Goal: Task Accomplishment & Management: Complete application form

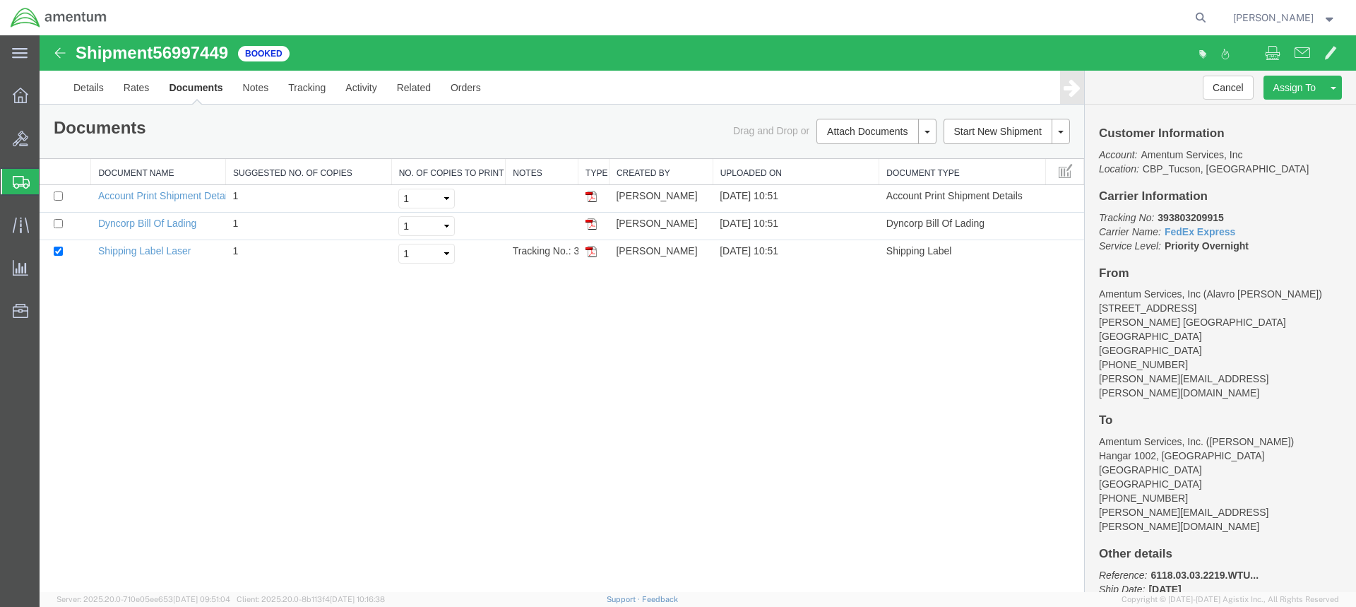
click at [7, 178] on div at bounding box center [21, 181] width 40 height 25
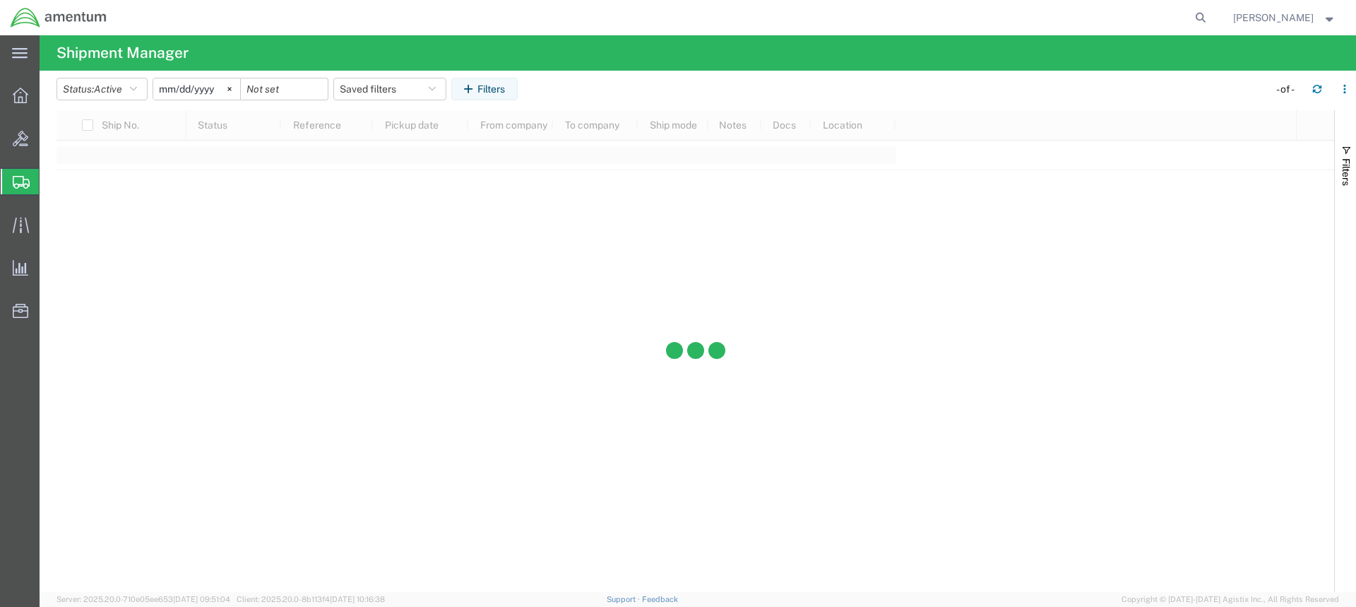
click at [0, 0] on span "Create from Template" at bounding box center [0, 0] width 0 height 0
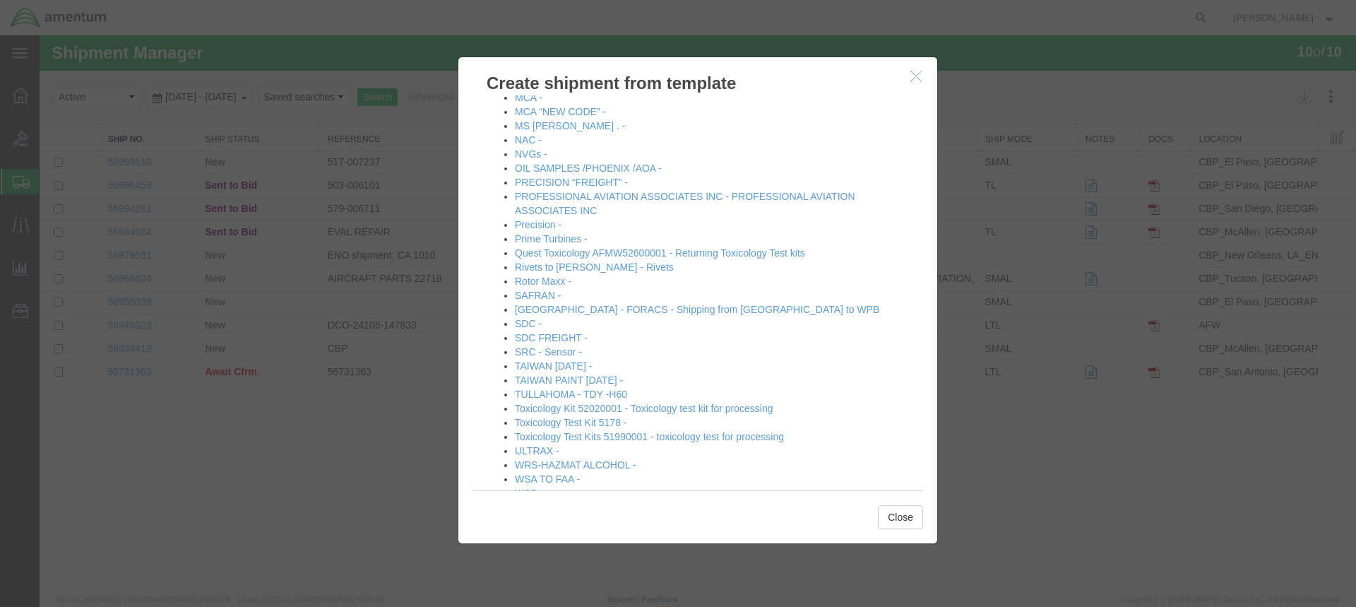
scroll to position [788, 0]
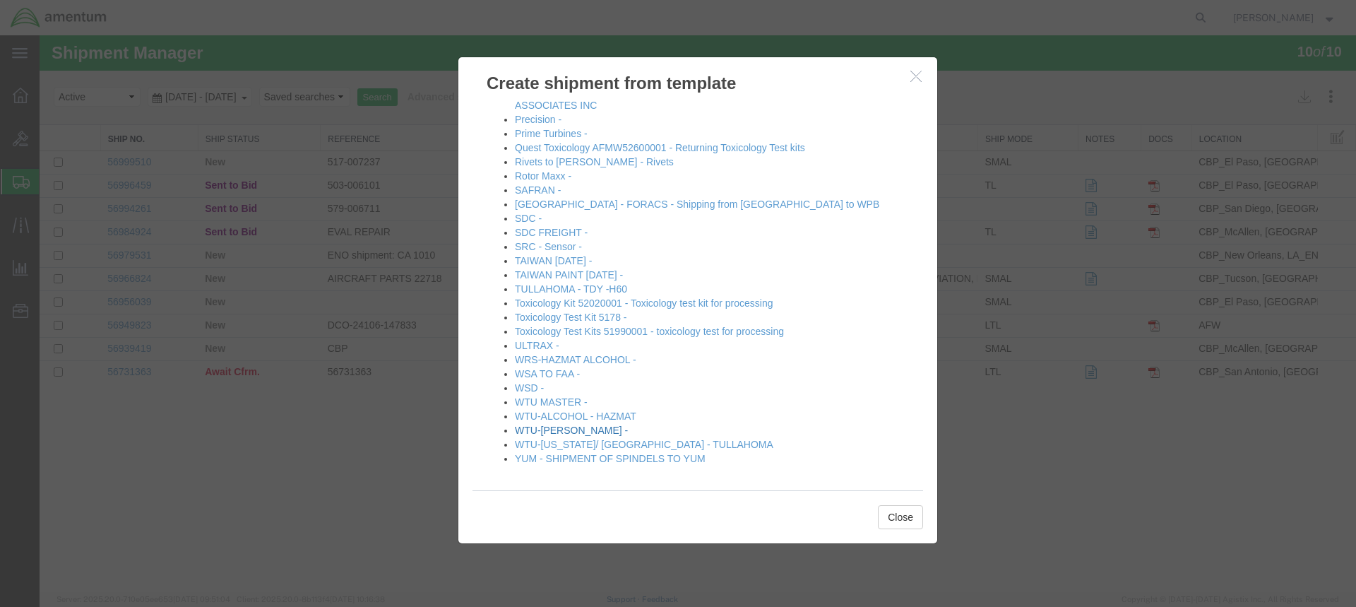
click at [560, 430] on link "WTU-[PERSON_NAME] -" at bounding box center [571, 430] width 113 height 11
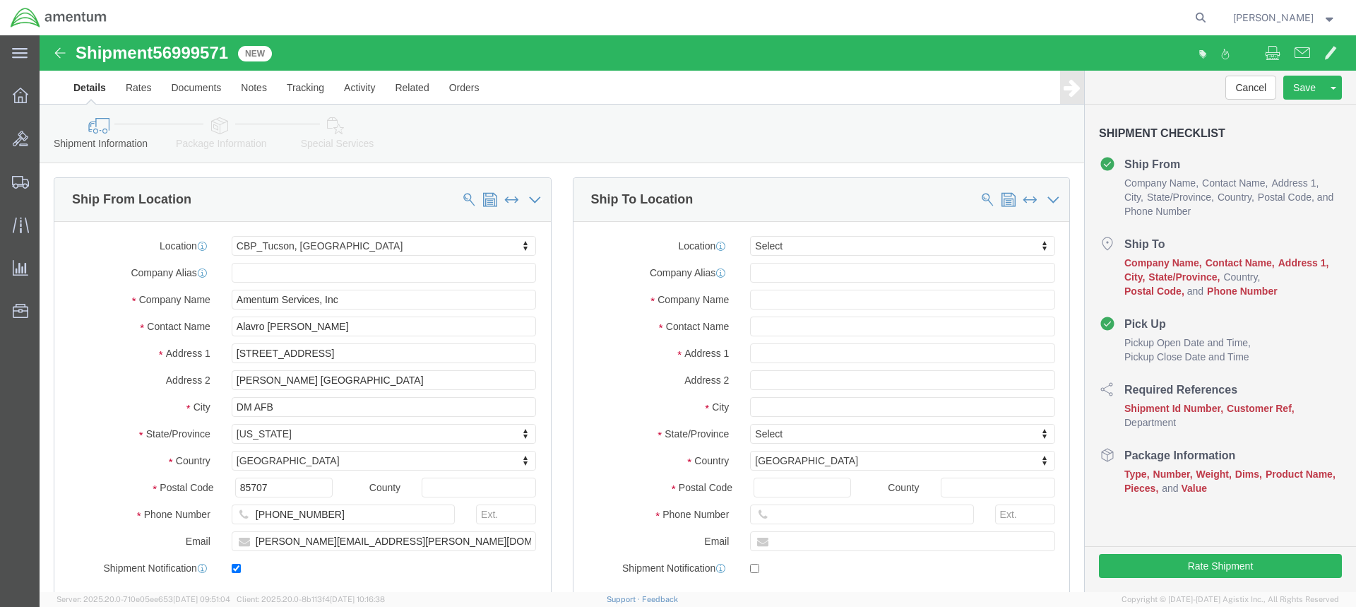
select select "49949"
select select
type input "SDC"
select select "49947"
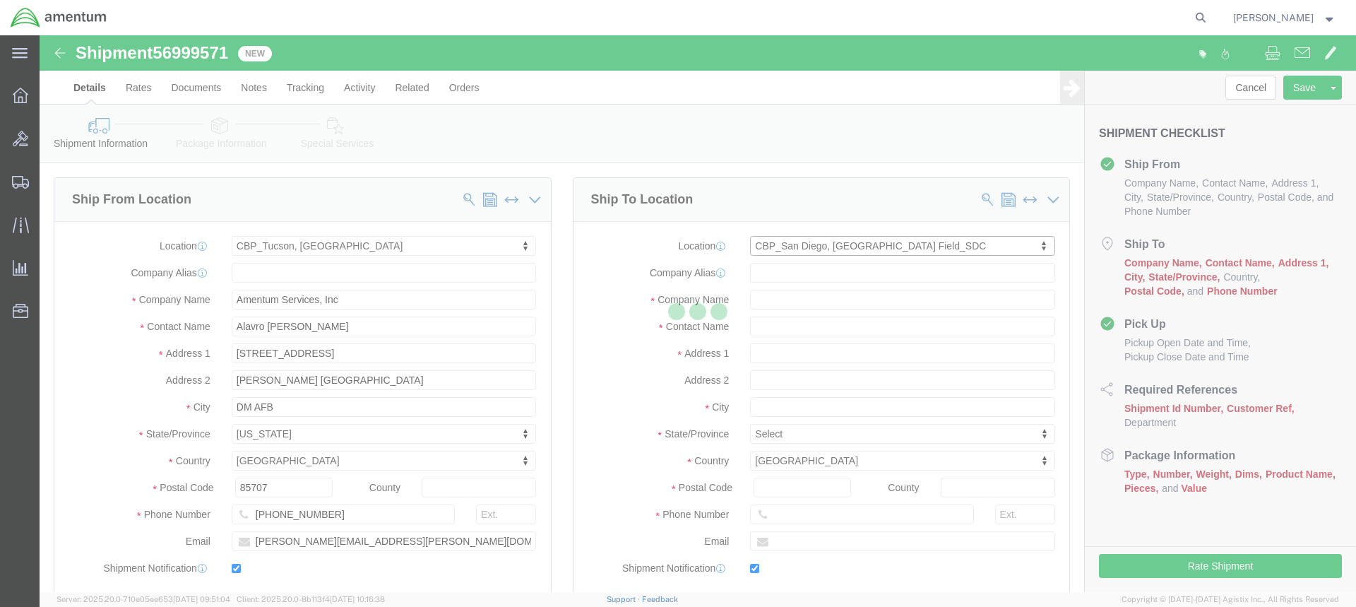
type input "Amentum Services, Inc"
type input "[PERSON_NAME]"
type input "[STREET_ADDRESS]"
type input "[GEOGRAPHIC_DATA]"
type input "92154"
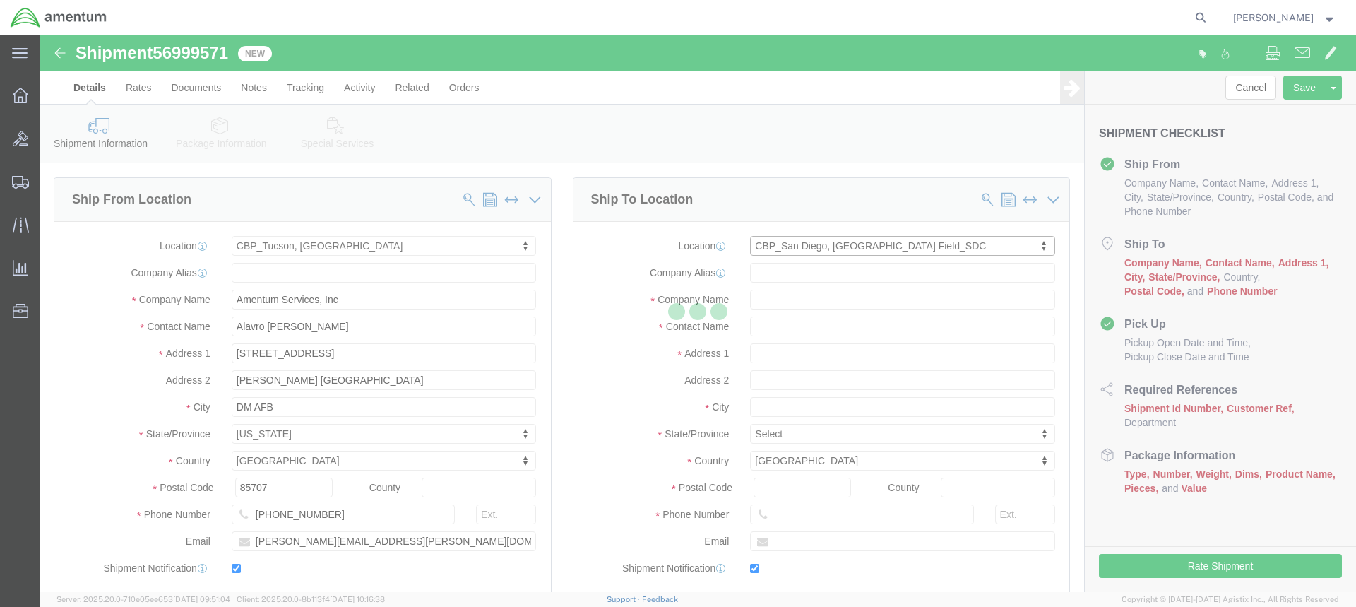
type input "[PHONE_NUMBER]"
type input "[PERSON_NAME][EMAIL_ADDRESS][PERSON_NAME][DOMAIN_NAME]"
checkbox input "true"
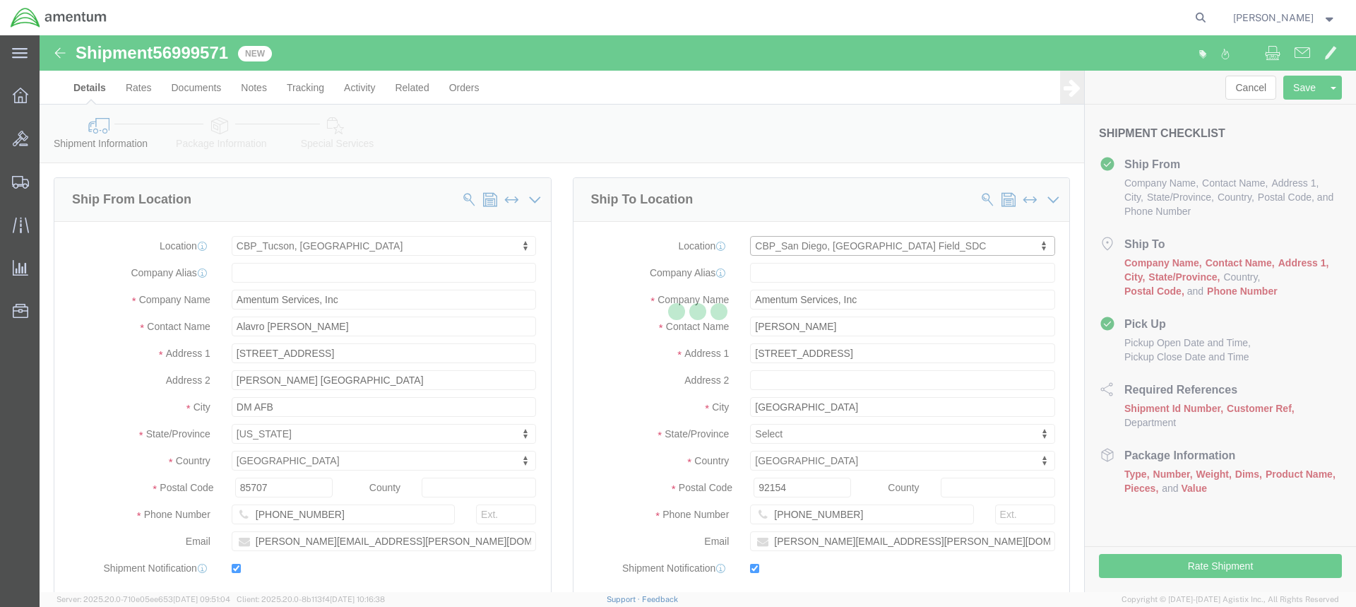
select select "CA"
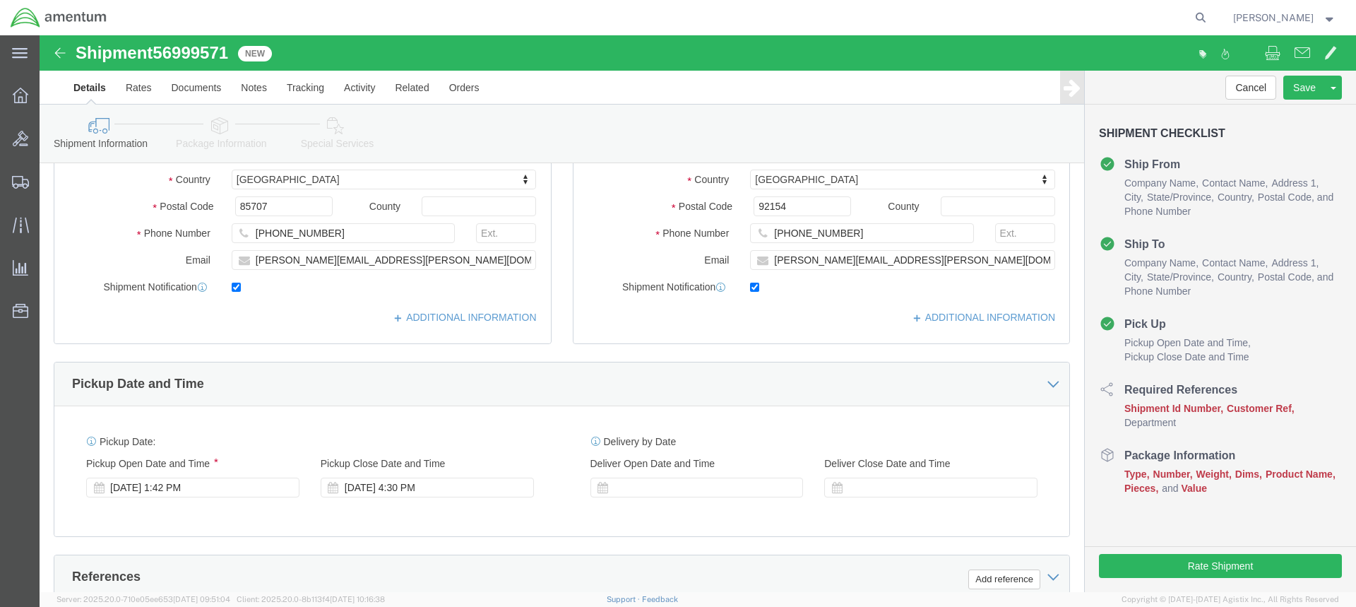
scroll to position [283, 0]
click div "[DATE] 1:42 PM"
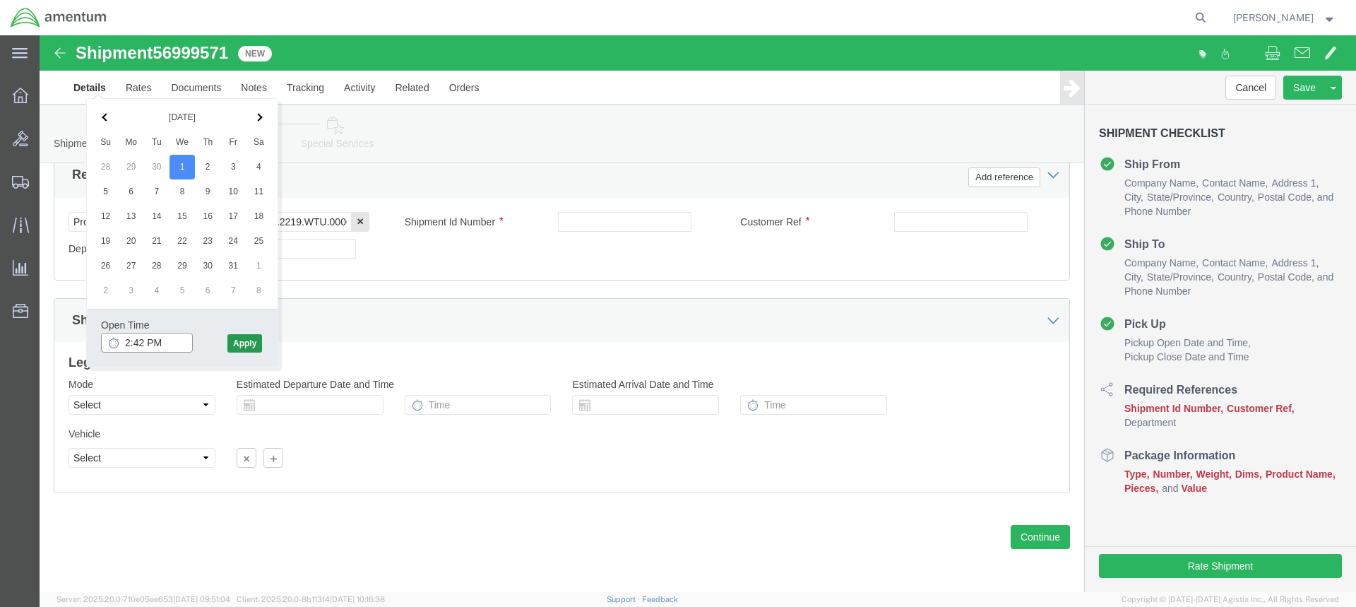
type input "2:42 PM"
click button "Apply"
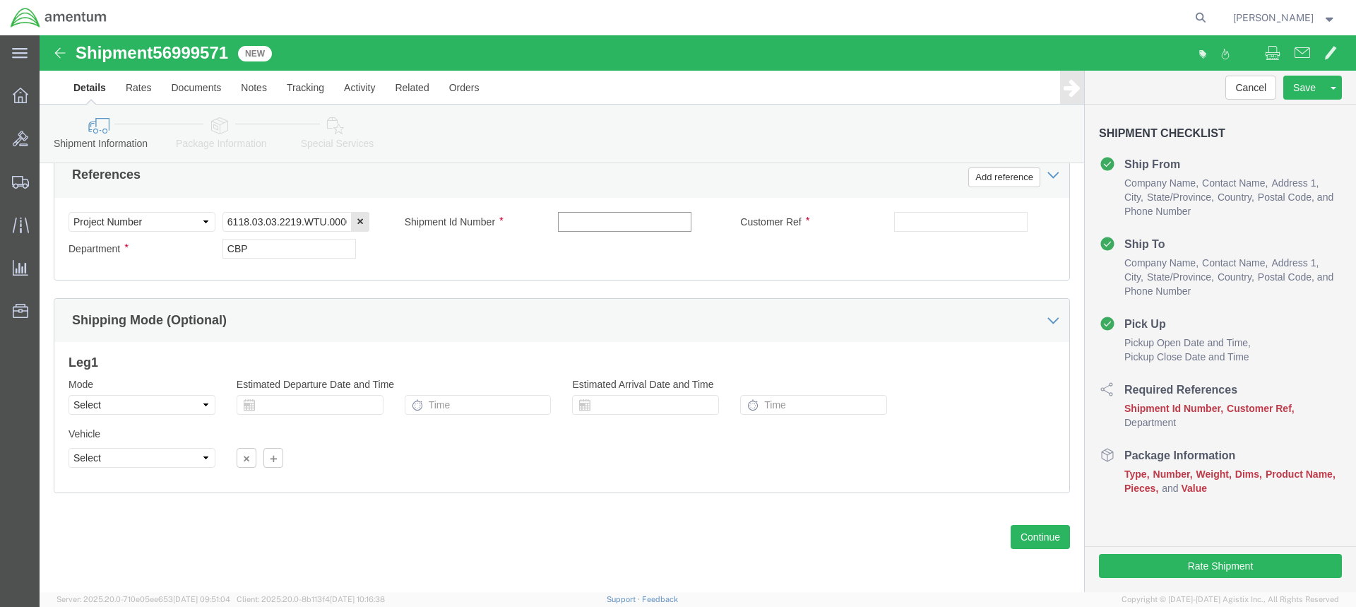
click input "text"
type input "FED LOG"
click input "text"
type input "FEDLOG DISC"
click button "Continue"
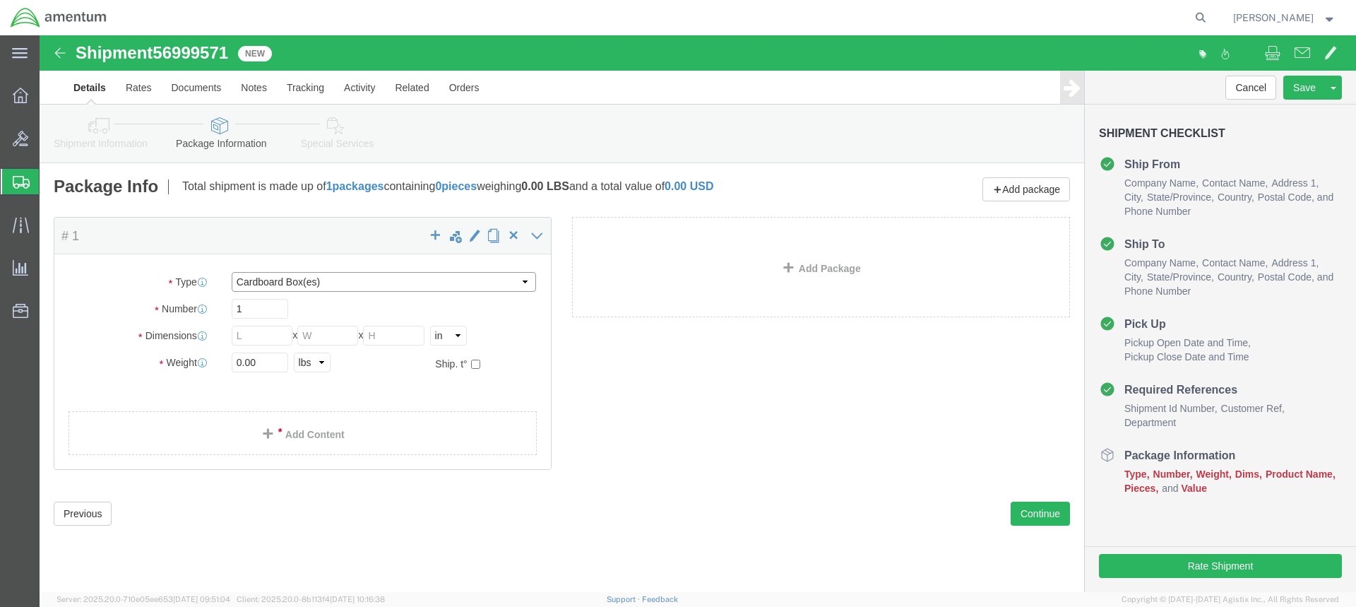
click select "Select BCK Boxes Bale(s) Basket(s) Bolt(s) Bottle(s) Buckets Bulk Bundle(s) Can…"
select select "ENV"
click select "Select BCK Boxes Bale(s) Basket(s) Bolt(s) Bottle(s) Buckets Bulk Bundle(s) Can…"
type input "9.50"
type input "12.50"
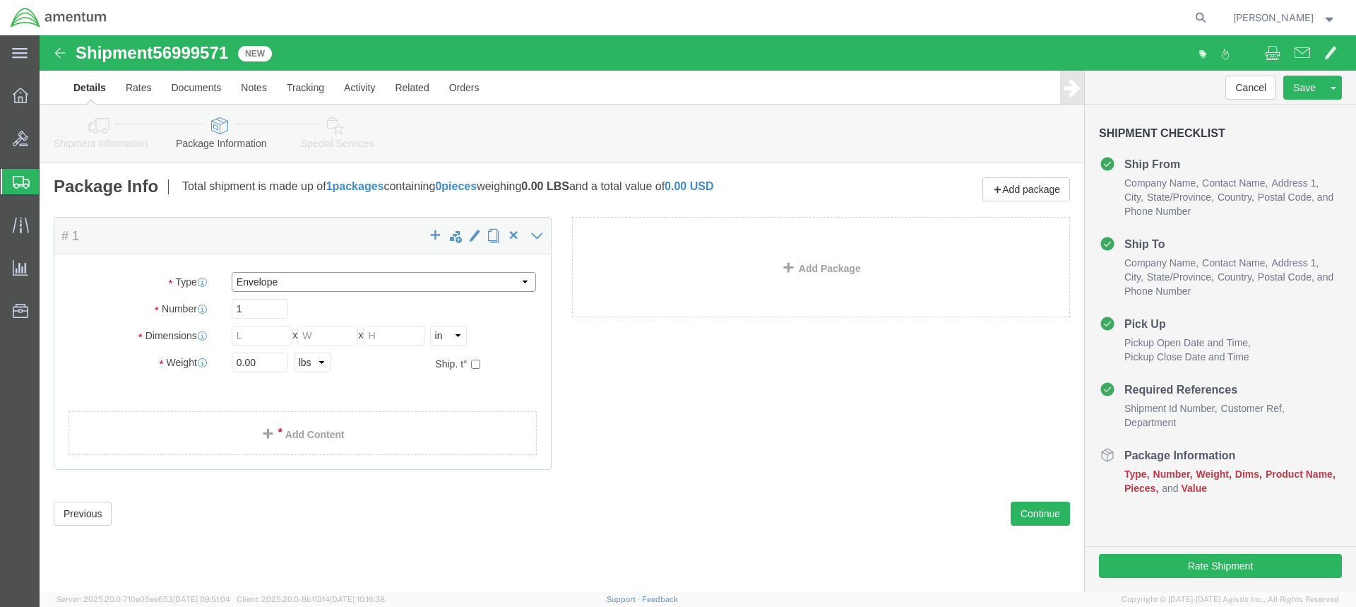
type input "0.25"
type input "1"
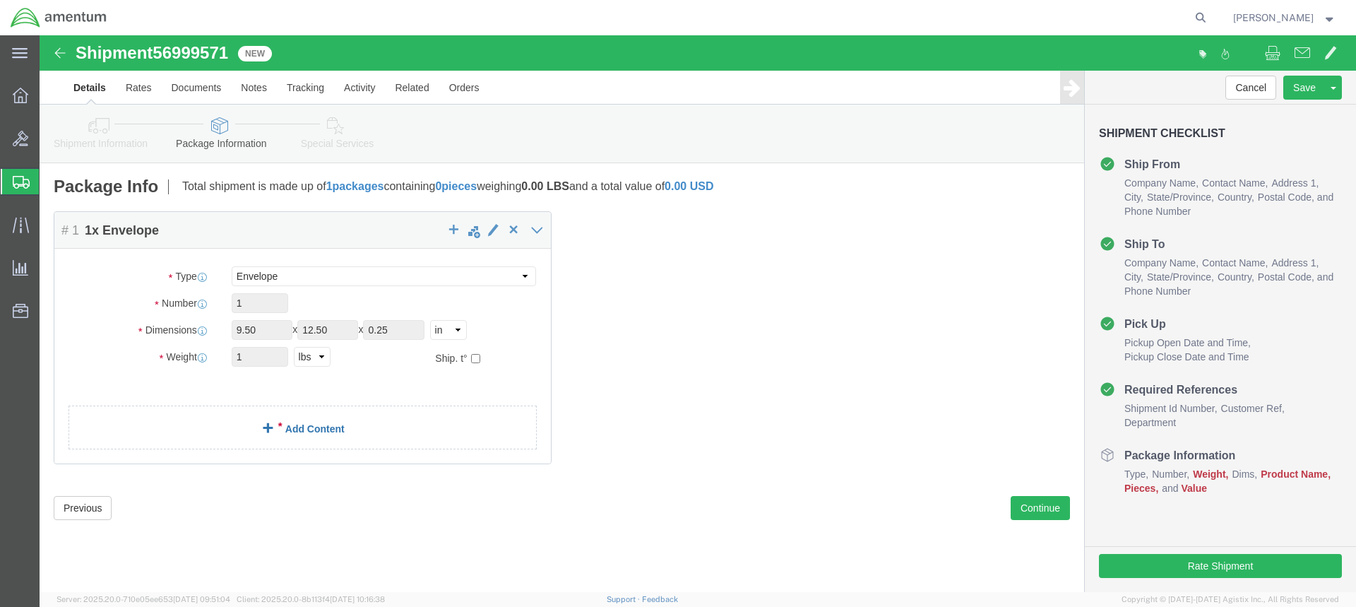
click link "Add Content"
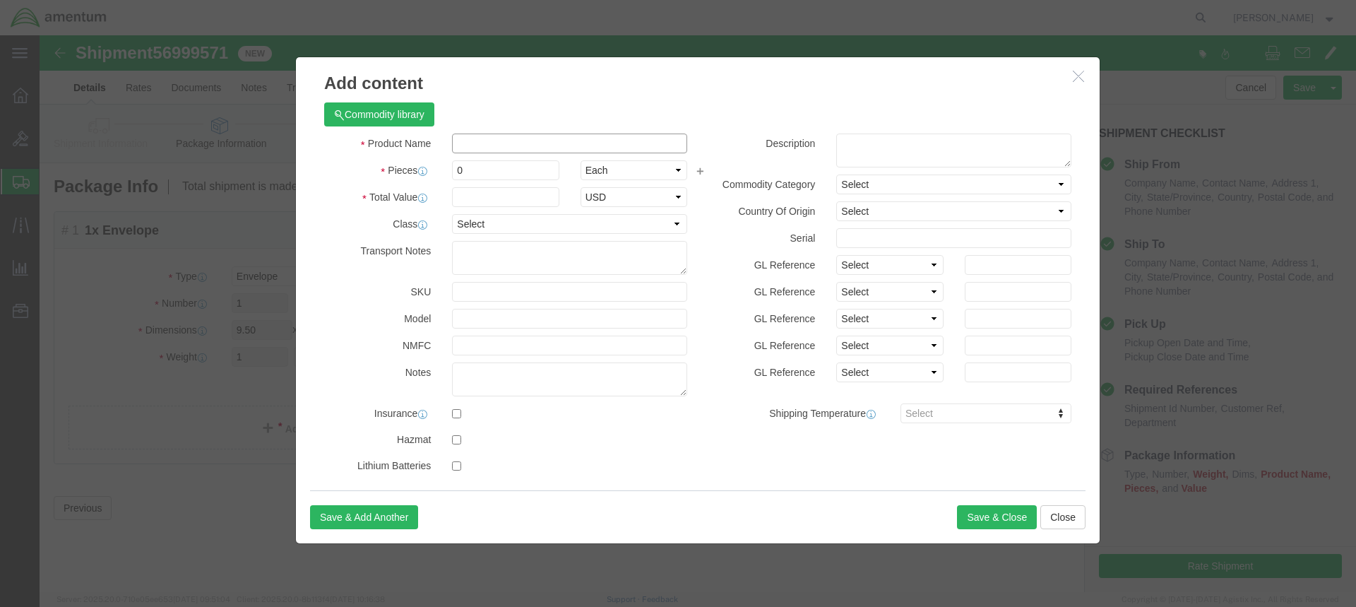
click input "text"
type input "FEGLOG DISC"
click input "0"
type input "2"
click input "text"
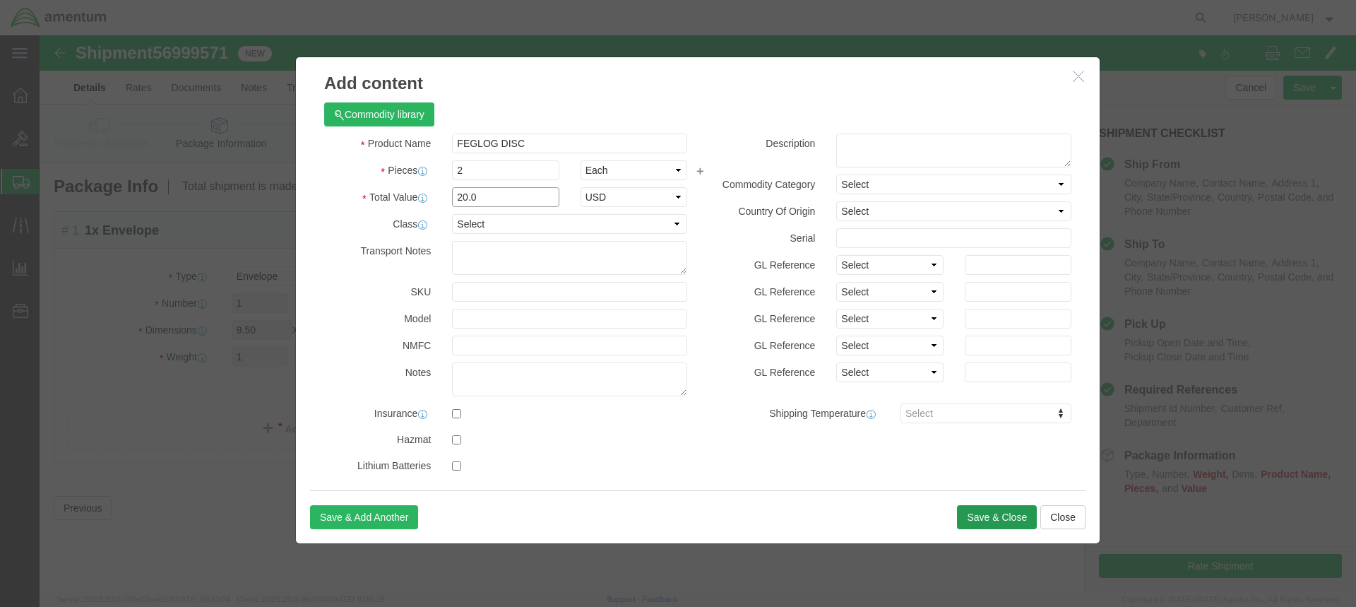
type input "20.0"
click button "Save & Close"
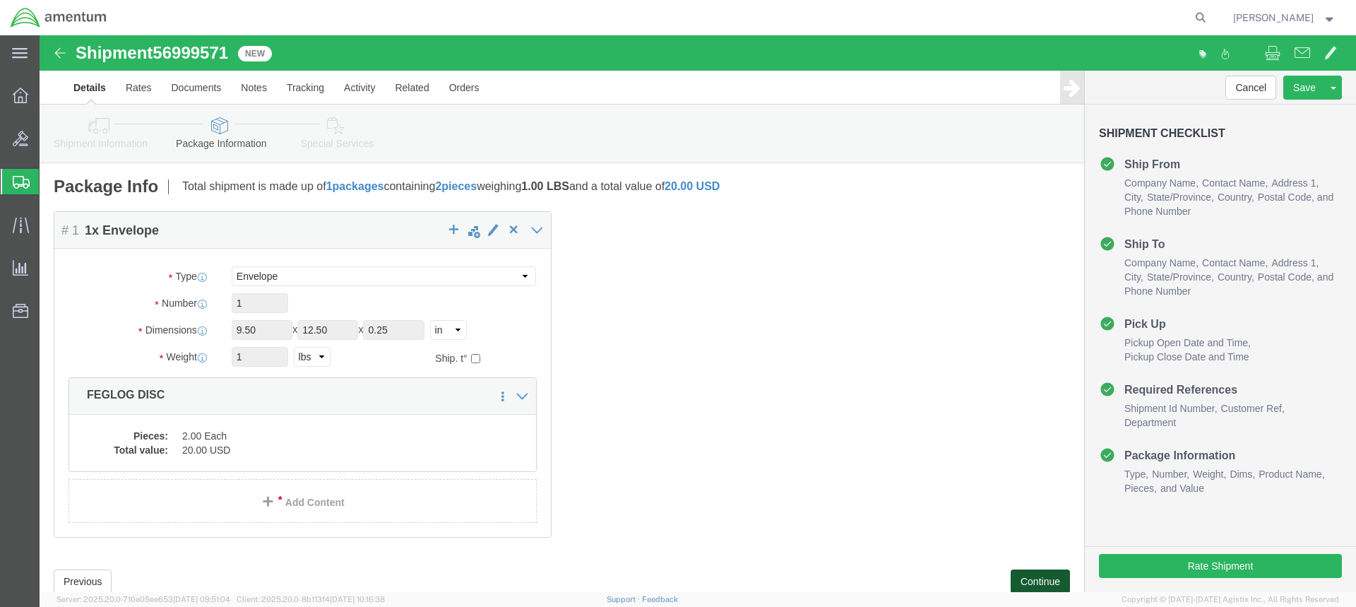
click button "Continue"
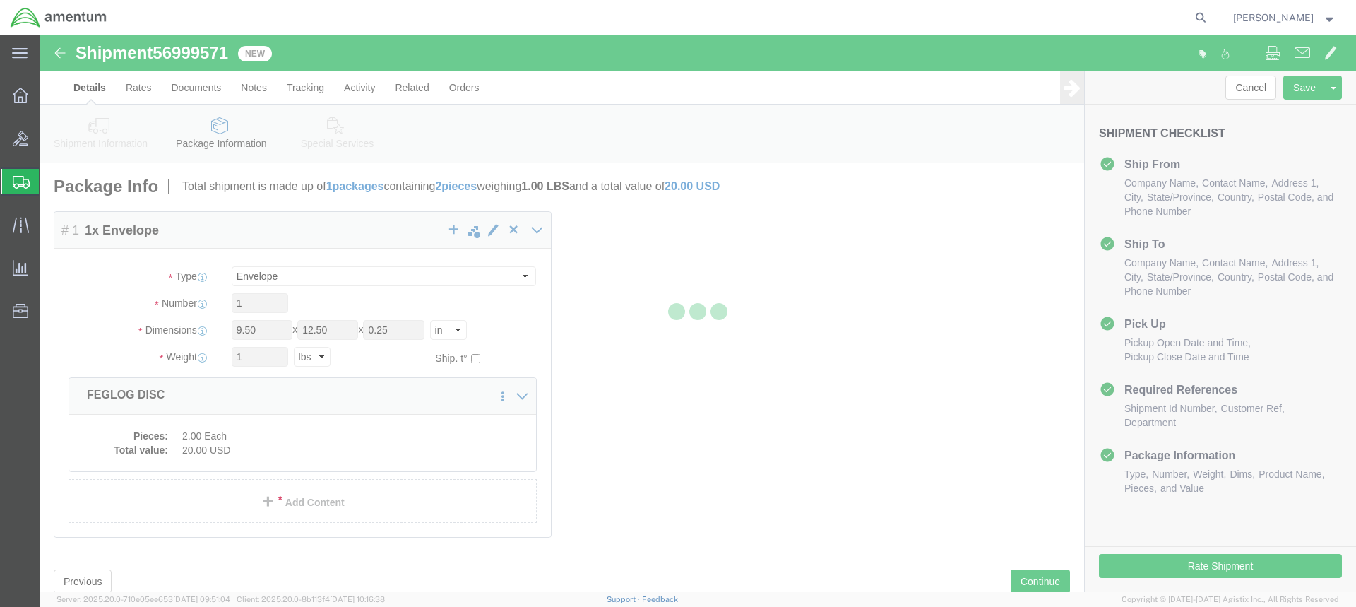
select select
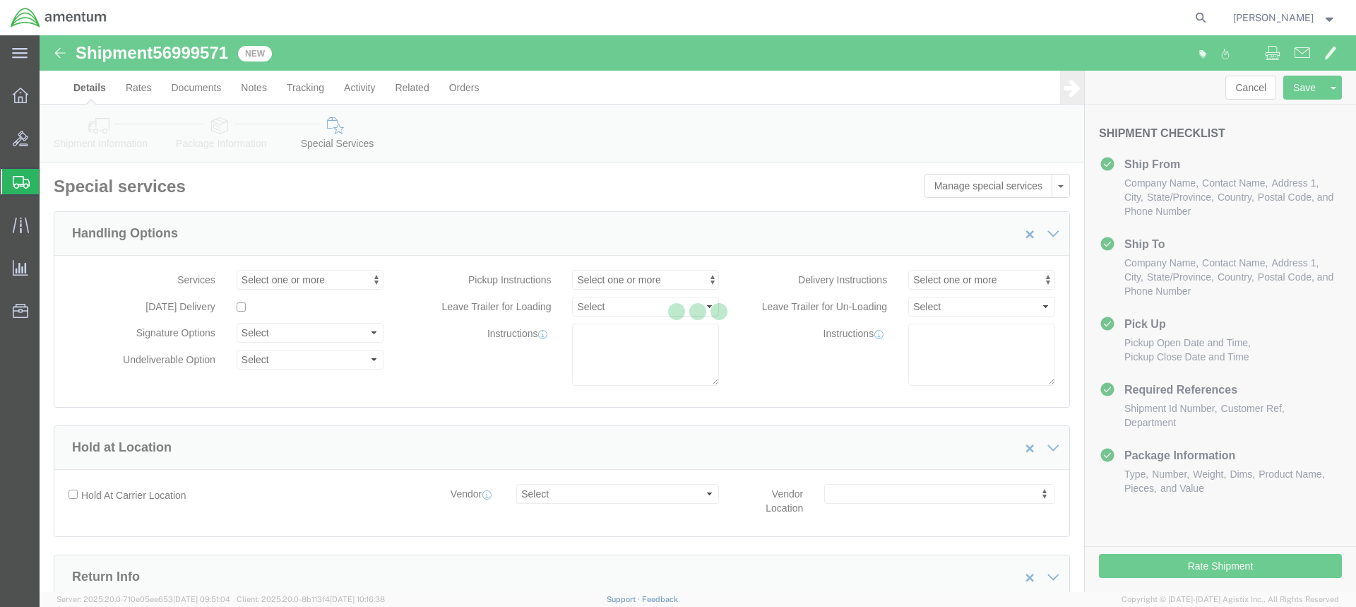
select select "DEPARTMENT"
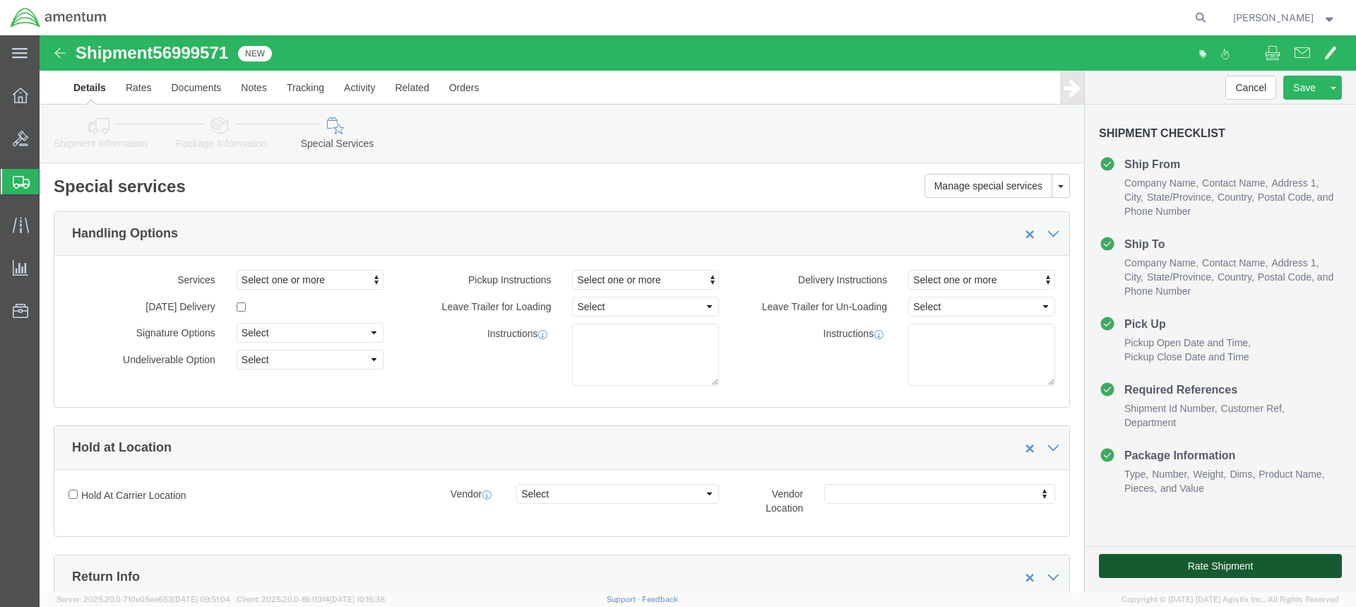
click button "Rate Shipment"
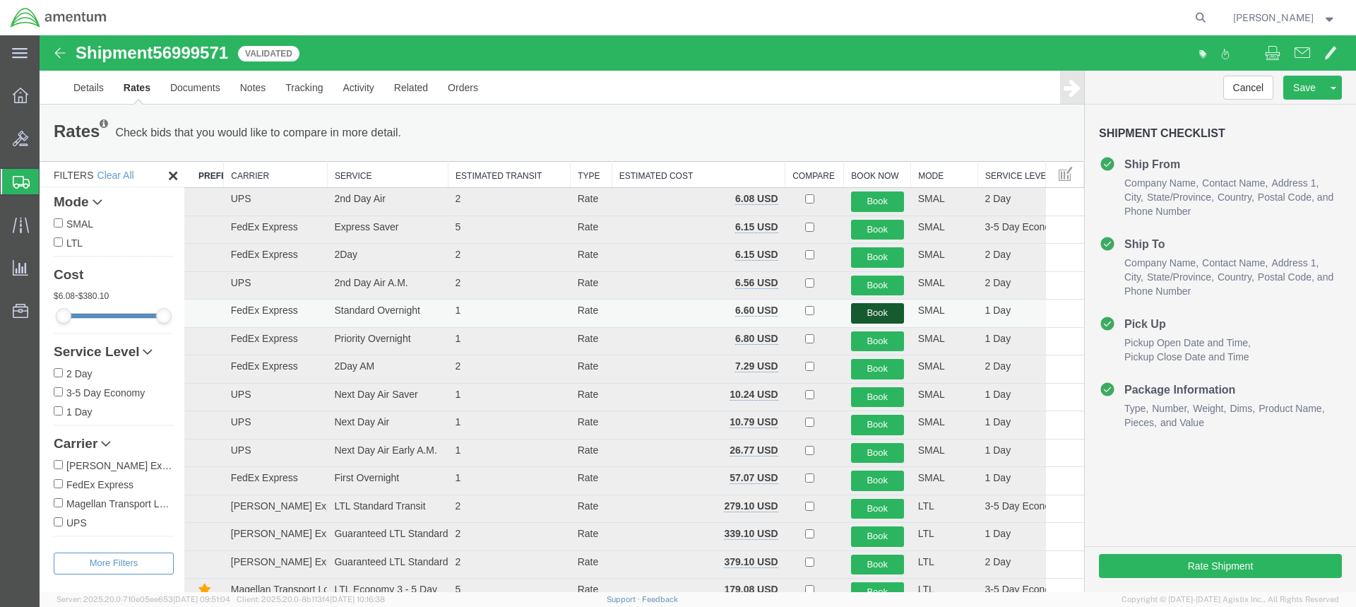
click at [870, 315] on button "Book" at bounding box center [877, 313] width 53 height 20
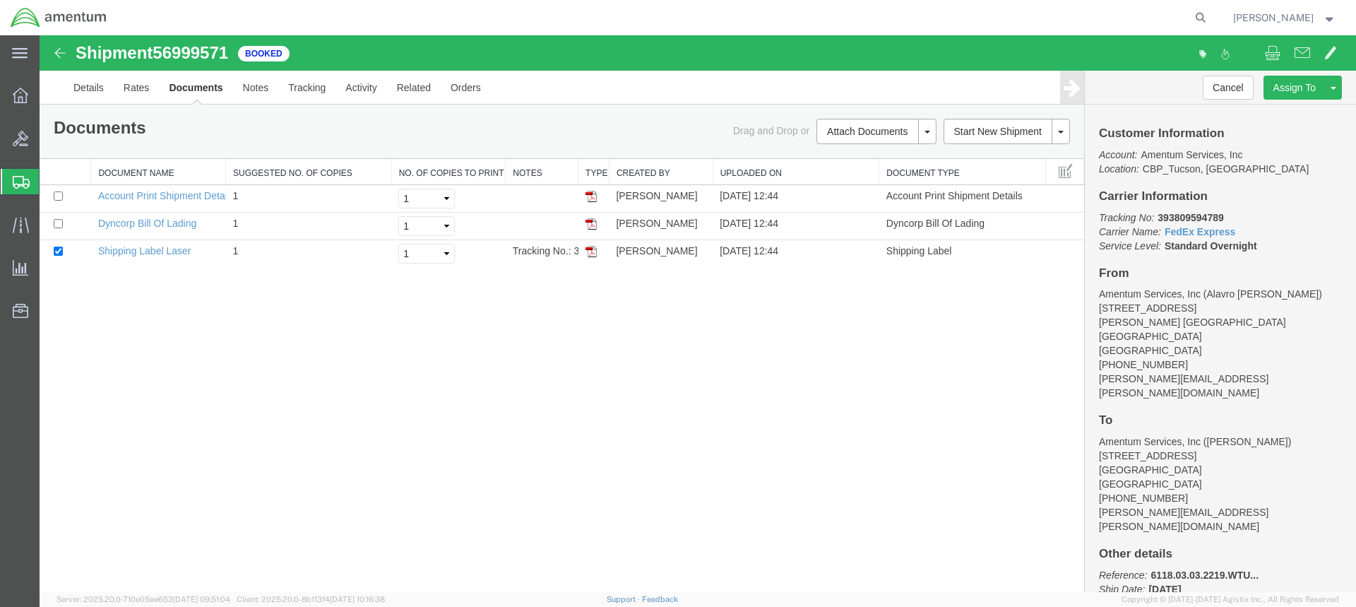
drag, startPoint x: 591, startPoint y: 250, endPoint x: 1119, endPoint y: 110, distance: 546.7
click at [591, 250] on img at bounding box center [591, 251] width 11 height 11
click at [0, 0] on span "Create from Template" at bounding box center [0, 0] width 0 height 0
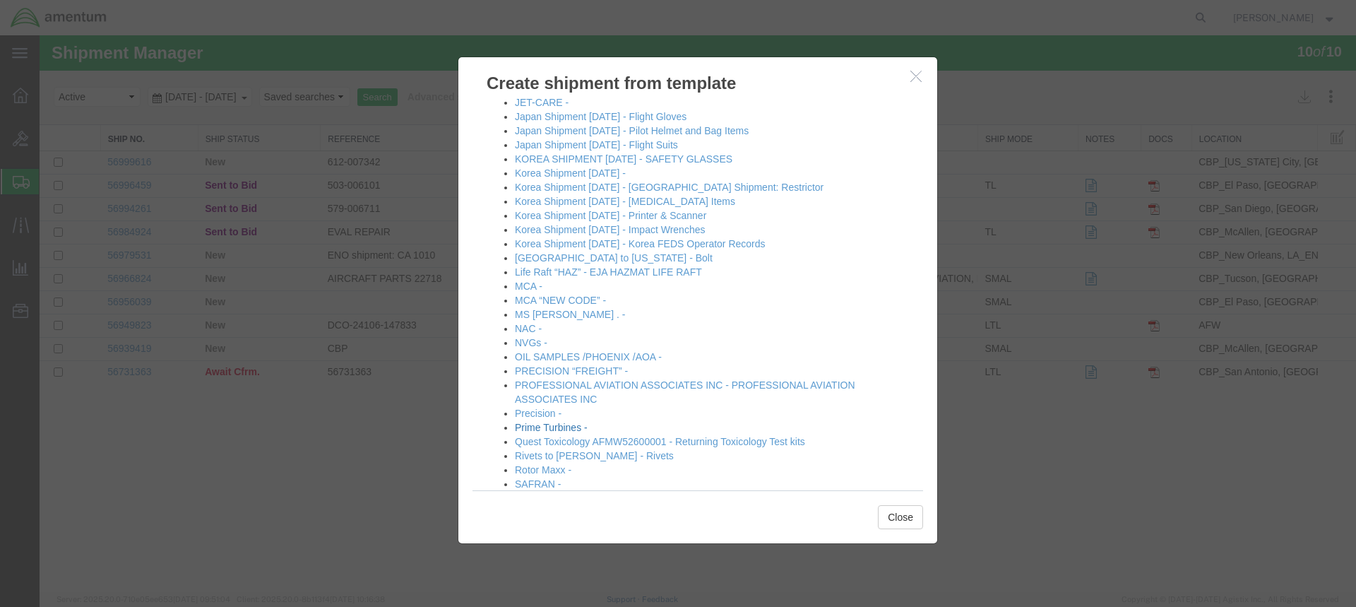
scroll to position [788, 0]
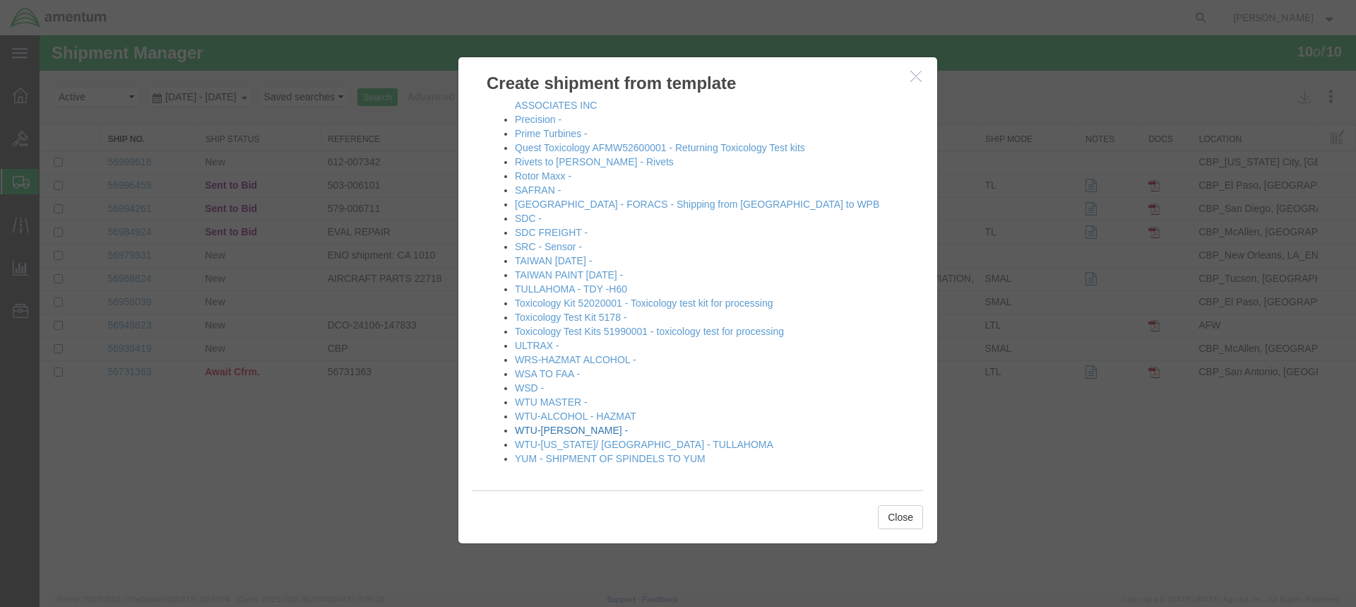
click at [557, 428] on link "WTU-[PERSON_NAME] -" at bounding box center [571, 430] width 113 height 11
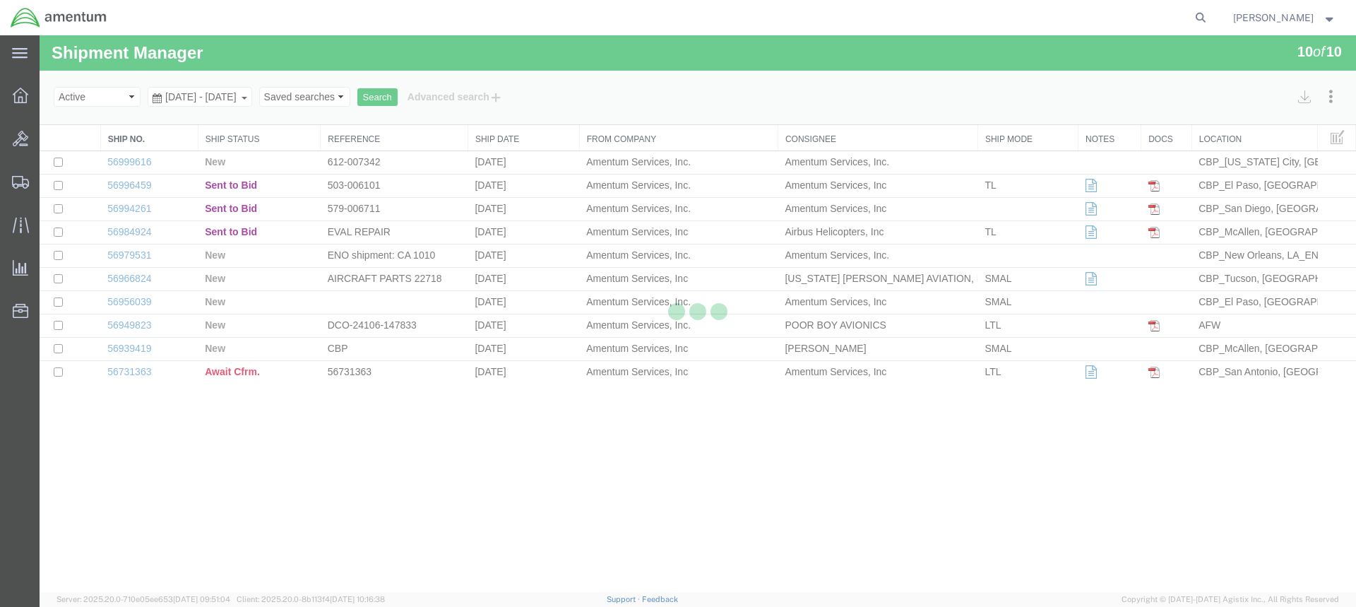
select select "49949"
